Goal: Navigation & Orientation: Find specific page/section

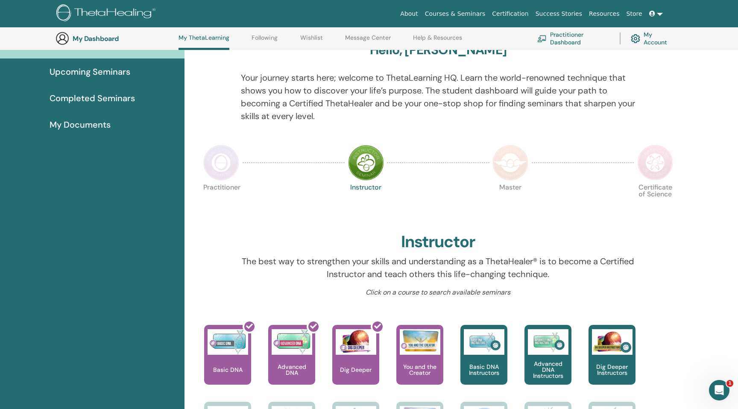
click at [246, 158] on div at bounding box center [294, 162] width 102 height 39
click at [221, 167] on img at bounding box center [221, 163] width 36 height 36
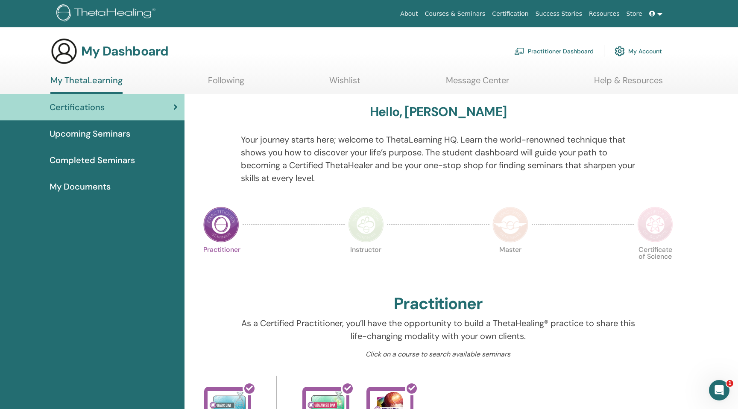
click at [132, 129] on div "Upcoming Seminars" at bounding box center [92, 133] width 171 height 13
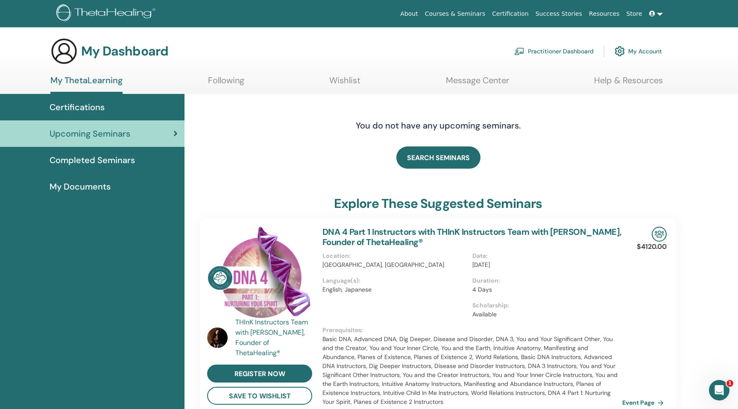
click at [129, 164] on span "Completed Seminars" at bounding box center [92, 160] width 85 height 13
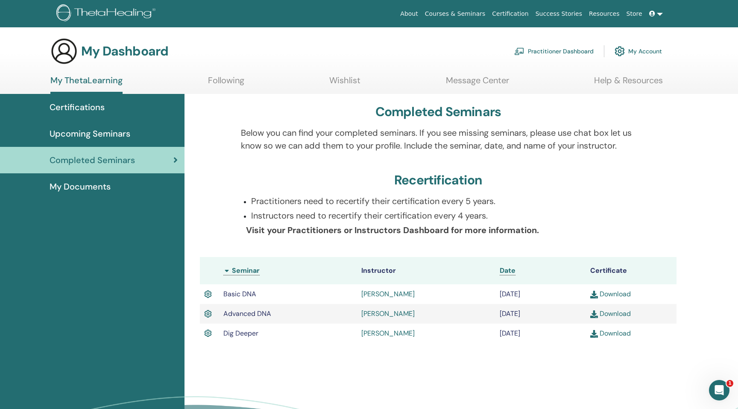
click at [381, 297] on link "[PERSON_NAME]" at bounding box center [388, 294] width 53 height 9
click at [100, 109] on span "Certifications" at bounding box center [77, 107] width 55 height 13
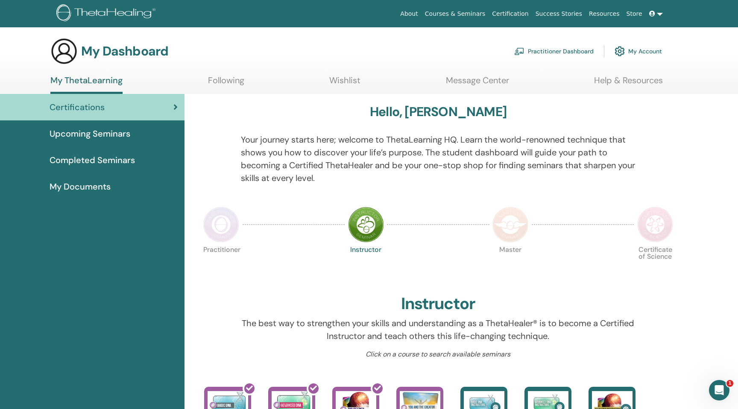
click at [109, 132] on span "Upcoming Seminars" at bounding box center [90, 133] width 81 height 13
